Goal: Register for event/course

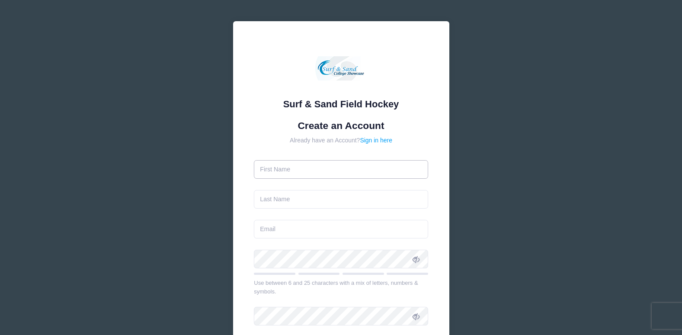
click at [319, 170] on input "text" at bounding box center [341, 169] width 174 height 19
type input "[PERSON_NAME]"
type input "Lawson"
type input "[EMAIL_ADDRESS][DOMAIN_NAME]"
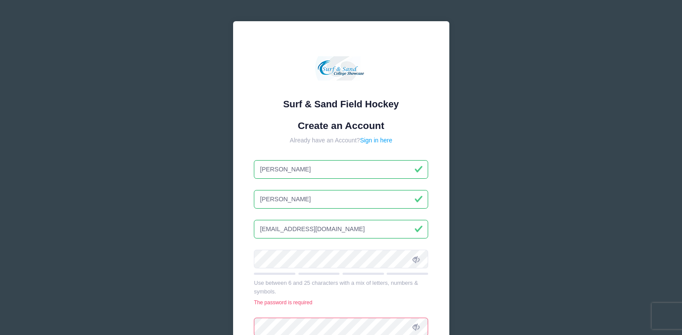
scroll to position [43, 0]
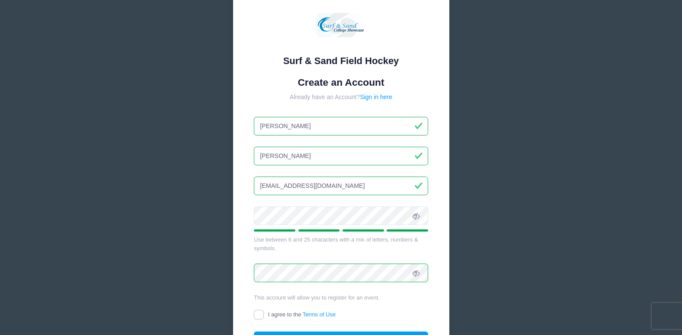
click at [266, 312] on label "I agree to the Terms of Use" at bounding box center [295, 314] width 82 height 9
click at [264, 312] on input "I agree to the Terms of Use" at bounding box center [259, 315] width 10 height 10
checkbox input "true"
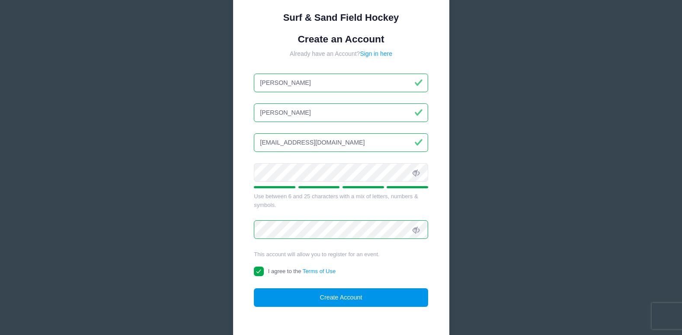
click at [342, 296] on button "Create Account" at bounding box center [341, 297] width 174 height 19
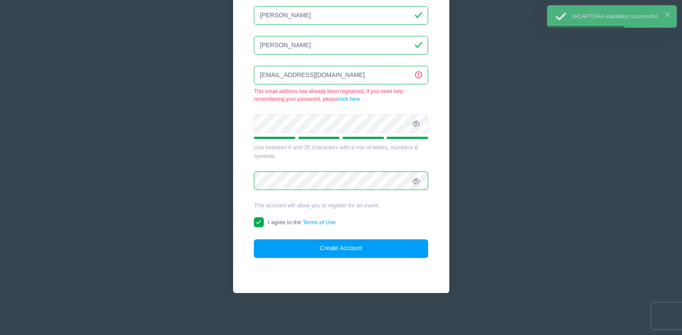
scroll to position [0, 0]
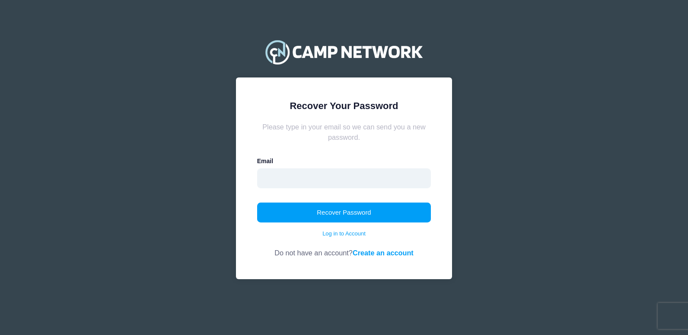
click at [295, 173] on input "email" at bounding box center [344, 178] width 174 height 20
type input "[EMAIL_ADDRESS][DOMAIN_NAME]"
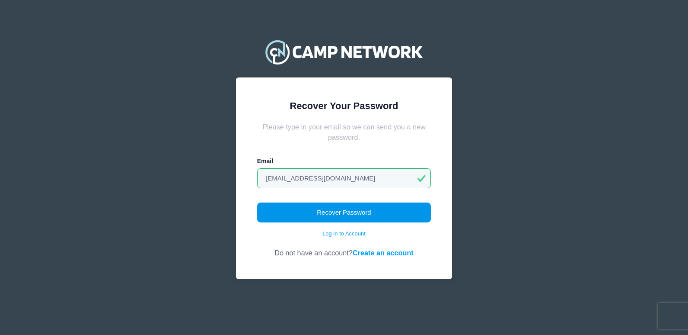
click at [303, 211] on button "Recover Password" at bounding box center [344, 212] width 174 height 20
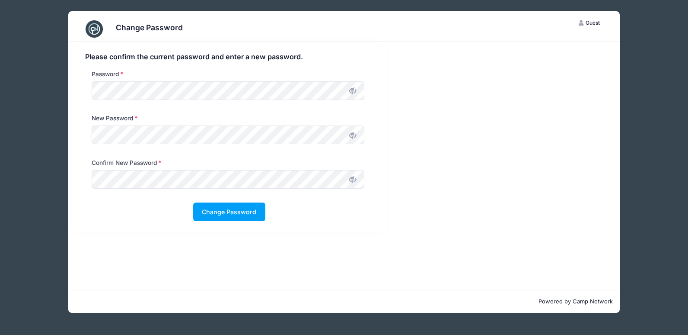
click at [351, 89] on icon at bounding box center [352, 90] width 7 height 7
click at [351, 137] on icon at bounding box center [352, 135] width 7 height 7
click at [354, 179] on icon at bounding box center [352, 179] width 7 height 7
click at [236, 210] on button "Change Password" at bounding box center [229, 211] width 72 height 19
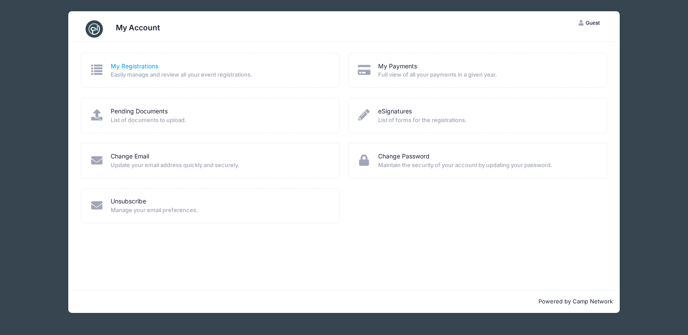
click at [155, 67] on link "My Registrations" at bounding box center [135, 66] width 48 height 9
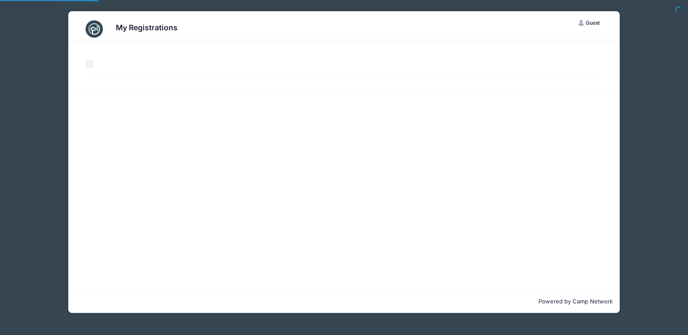
select select "50"
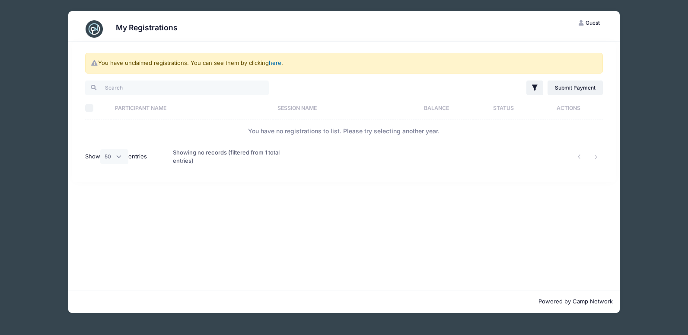
click at [277, 63] on link "here" at bounding box center [275, 62] width 13 height 7
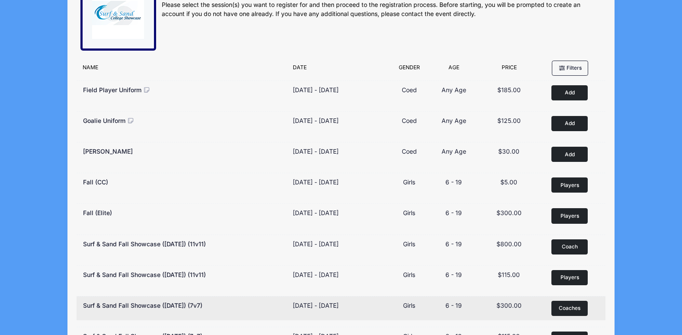
scroll to position [86, 0]
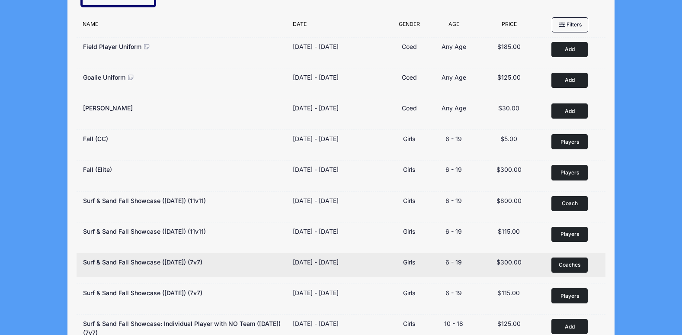
click at [570, 260] on button "Coaches Remove" at bounding box center [569, 264] width 36 height 15
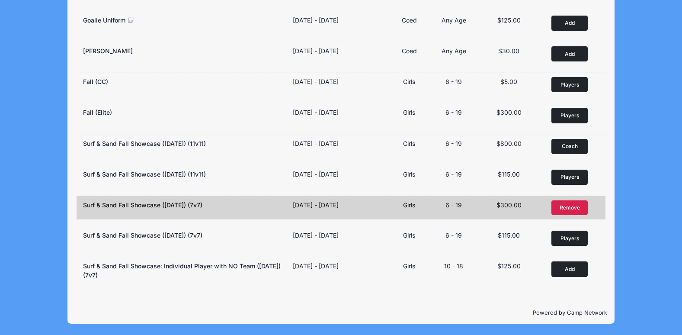
scroll to position [0, 0]
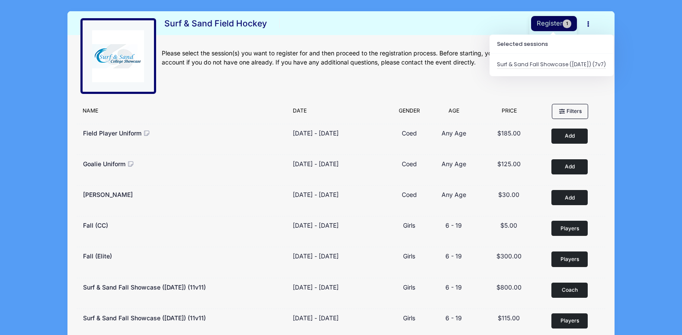
click at [554, 20] on button "Register 1" at bounding box center [554, 23] width 46 height 15
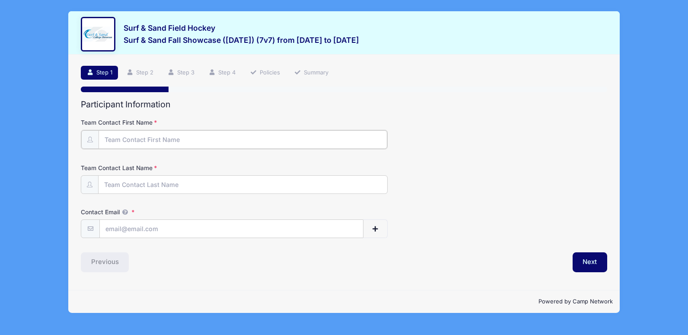
click at [163, 139] on input "Team Contact First Name" at bounding box center [243, 139] width 289 height 19
type input "Amanda"
type input "Lawson"
type input "horizonfhc@gmail.com"
click at [376, 231] on span "button" at bounding box center [375, 228] width 8 height 6
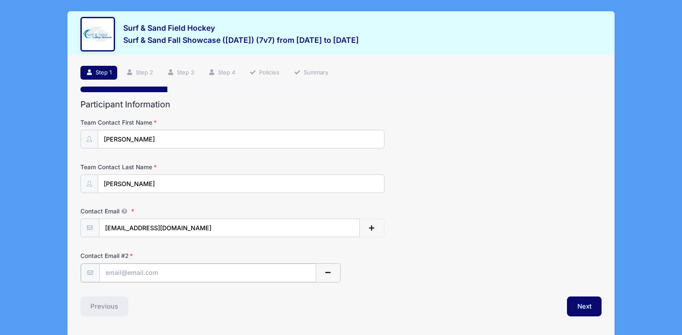
click at [203, 278] on input "text" at bounding box center [207, 272] width 217 height 19
type input "alisonhorizonfhc@gmail.com"
click at [587, 303] on button "Next" at bounding box center [584, 305] width 35 height 20
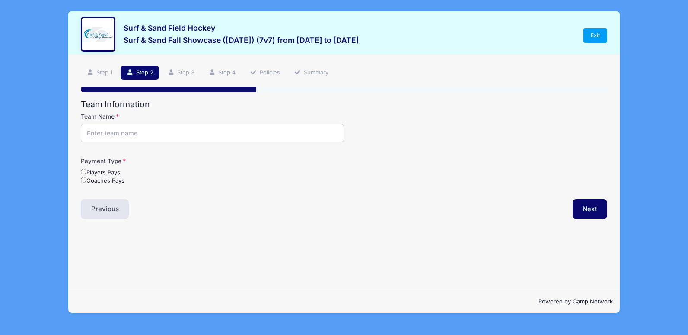
click at [136, 133] on input "Team Name" at bounding box center [212, 133] width 263 height 19
type input "Horizon Blue"
click at [83, 182] on input "Coaches Pays" at bounding box center [84, 180] width 6 height 6
radio input "true"
click at [582, 207] on button "Next" at bounding box center [590, 209] width 35 height 20
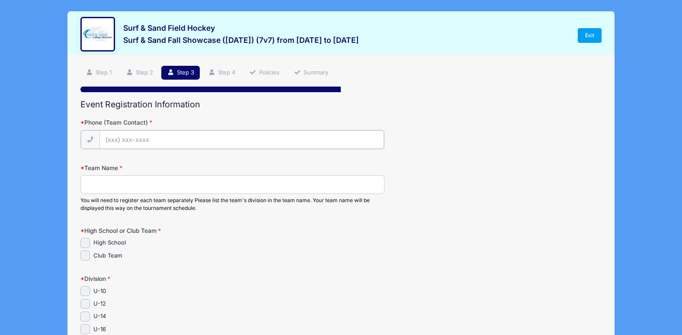
click at [144, 136] on input "Phone (Team Contact)" at bounding box center [241, 139] width 284 height 19
type input "(610) 457-7027"
type input "Wallingford"
select select "PA"
type input "horizonfhc@gmail.com"
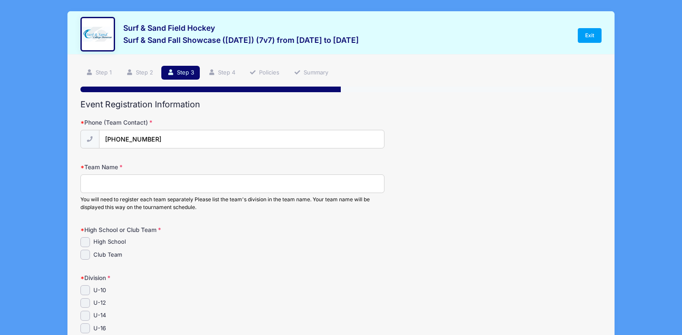
click at [128, 185] on input "Team Name" at bounding box center [232, 183] width 304 height 19
type input "Horizon Blue"
click at [84, 255] on input "Club Team" at bounding box center [85, 254] width 10 height 10
checkbox input "true"
click at [85, 316] on input "U-14" at bounding box center [85, 315] width 10 height 10
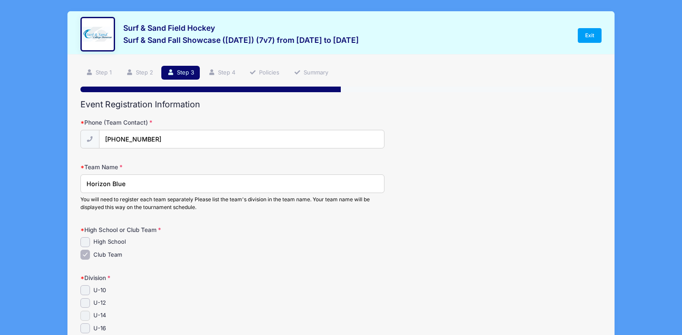
checkbox input "true"
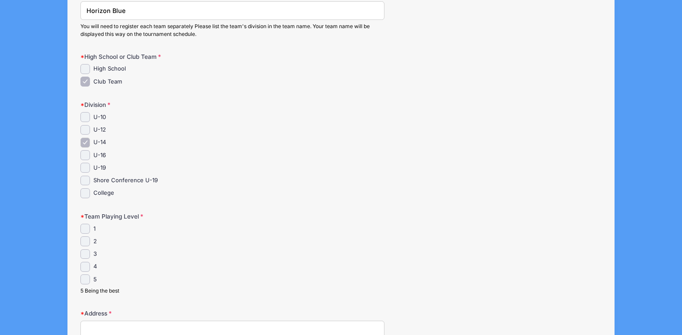
scroll to position [216, 0]
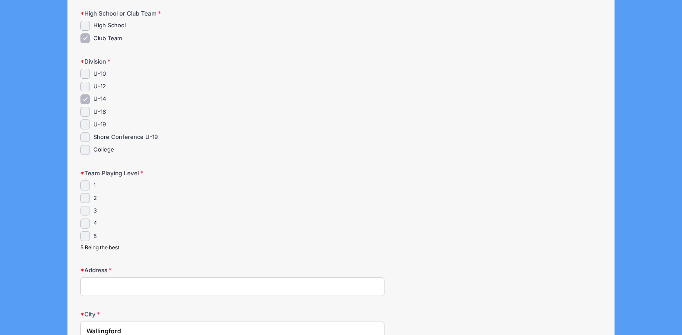
click at [85, 210] on input "3" at bounding box center [85, 211] width 10 height 10
checkbox input "true"
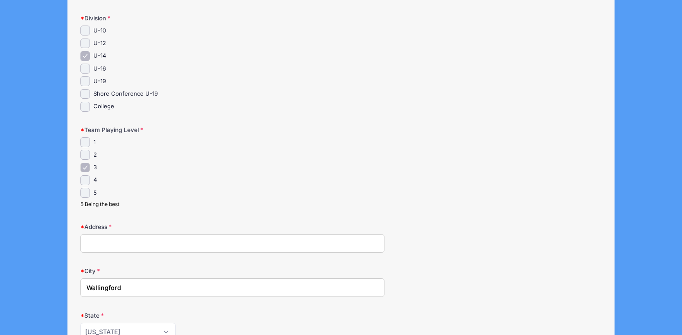
scroll to position [303, 0]
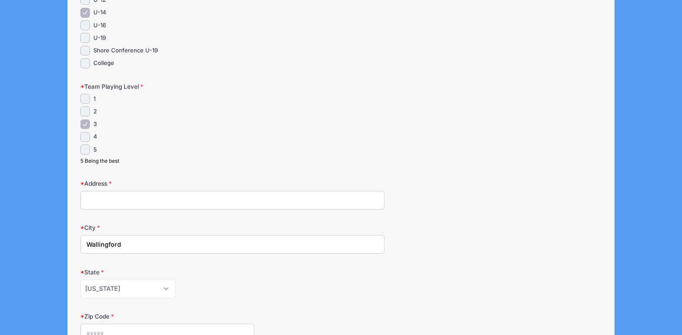
click at [117, 195] on input "Address" at bounding box center [232, 200] width 304 height 19
type input "303 Henry Lane"
type input "19086"
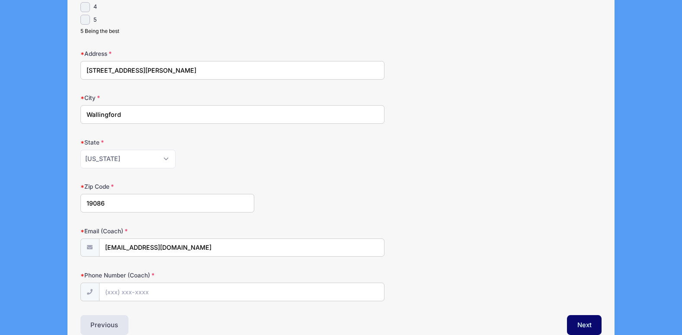
scroll to position [476, 0]
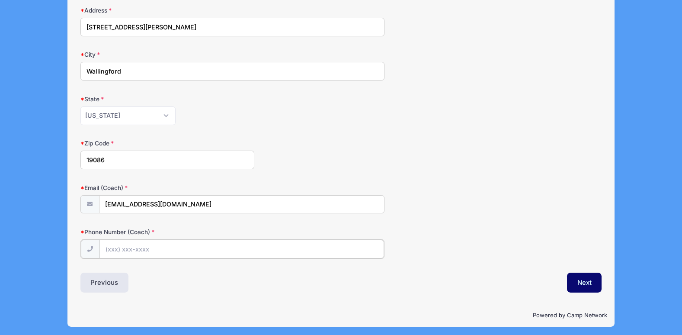
click at [142, 248] on input "Phone Number (Coach)" at bounding box center [241, 248] width 284 height 19
type input "(610) 457-7027"
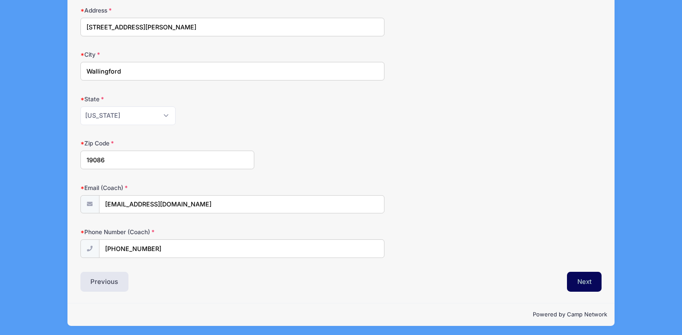
click at [578, 280] on button "Next" at bounding box center [584, 281] width 35 height 20
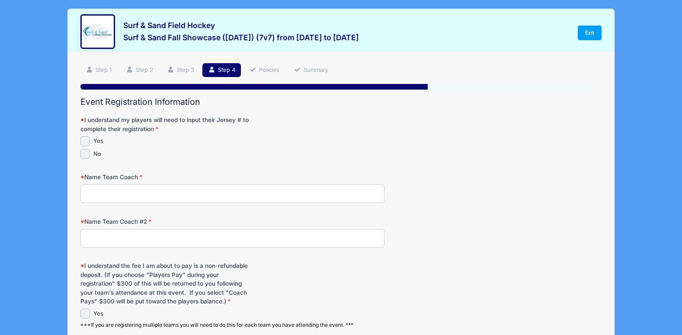
scroll to position [0, 0]
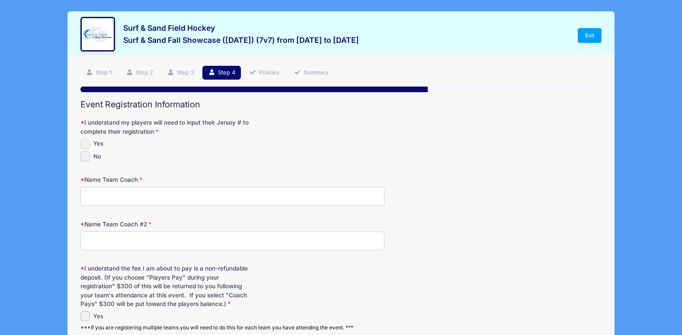
click at [88, 143] on input "Yes" at bounding box center [85, 144] width 10 height 10
checkbox input "true"
click at [115, 193] on input "Name Team Coach" at bounding box center [232, 196] width 304 height 19
type input "Alison Faust"
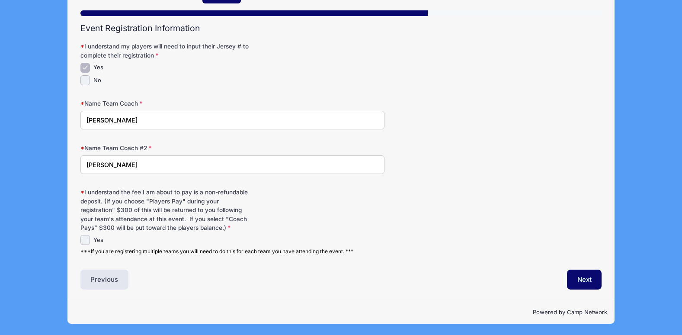
type input "Amanda Lawson"
click at [86, 238] on input "Yes" at bounding box center [85, 240] width 10 height 10
checkbox input "true"
click at [586, 276] on button "Next" at bounding box center [584, 279] width 35 height 20
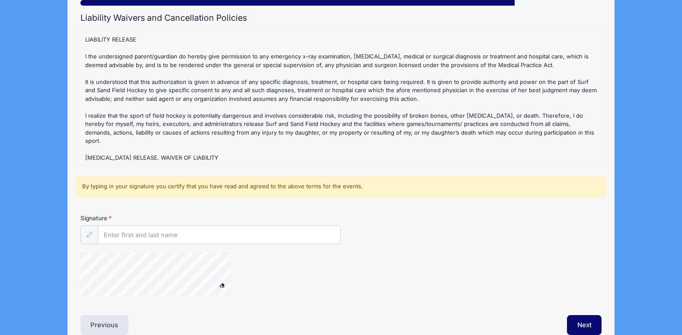
scroll to position [130, 0]
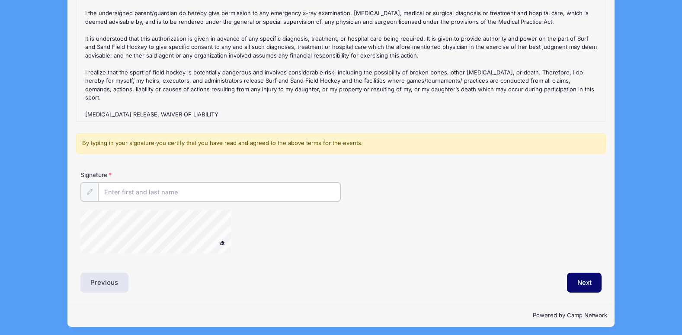
click at [142, 198] on input "Signature" at bounding box center [219, 191] width 243 height 19
type input "Amanda V. Lawson"
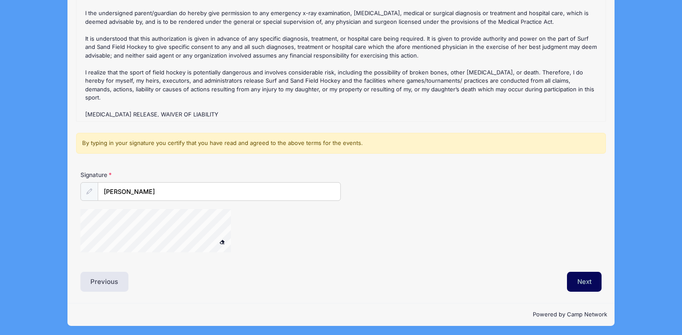
click at [578, 285] on button "Next" at bounding box center [584, 281] width 35 height 20
click at [227, 241] on div at bounding box center [166, 232] width 173 height 46
click at [584, 278] on button "Next" at bounding box center [584, 281] width 35 height 20
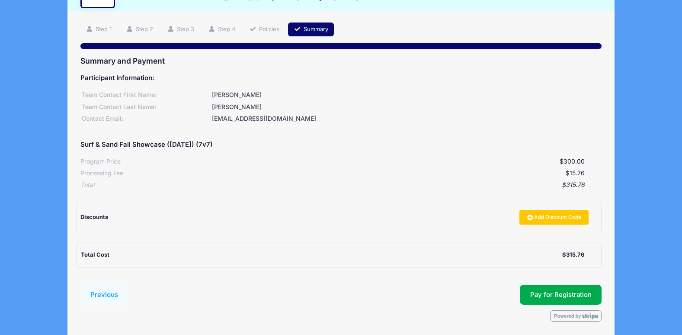
scroll to position [75, 0]
